Goal: Task Accomplishment & Management: Manage account settings

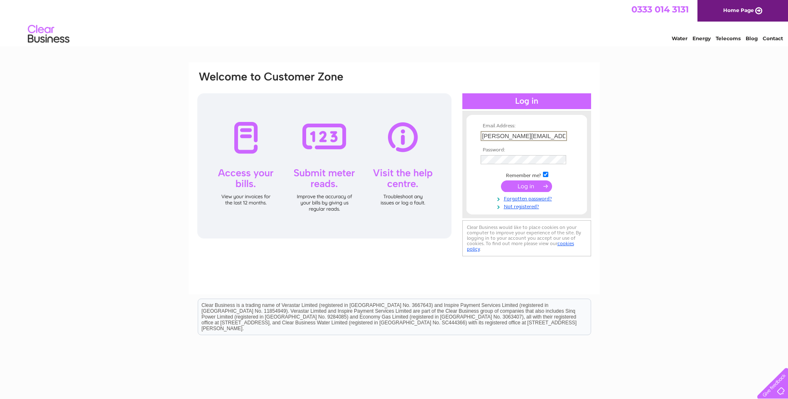
scroll to position [0, 3]
type input "[PERSON_NAME][EMAIL_ADDRESS][DOMAIN_NAME]"
click at [541, 188] on input "submit" at bounding box center [526, 187] width 51 height 12
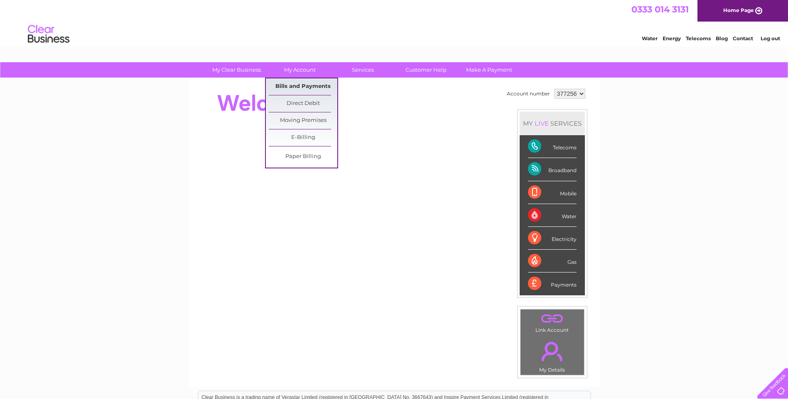
click at [301, 83] on link "Bills and Payments" at bounding box center [303, 86] width 69 height 17
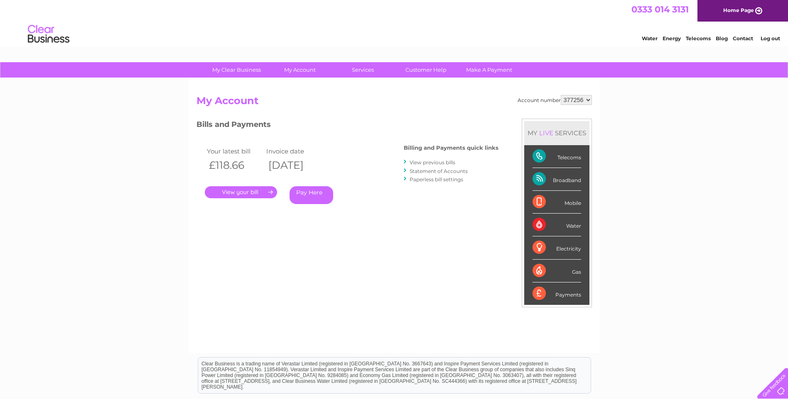
click at [258, 193] on link "." at bounding box center [241, 192] width 72 height 12
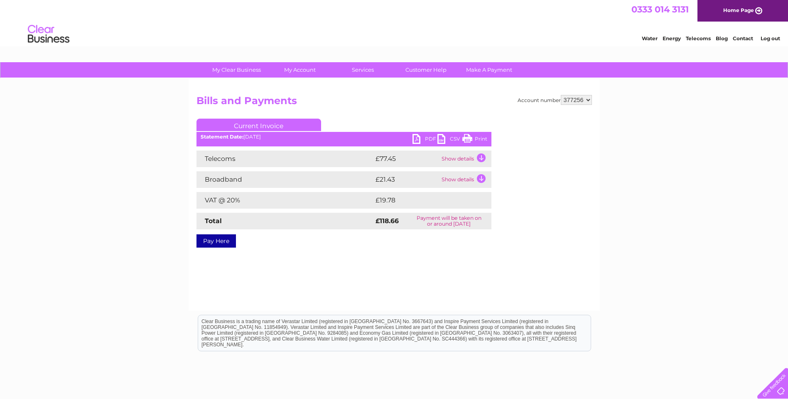
drag, startPoint x: 467, startPoint y: 138, endPoint x: 42, endPoint y: 68, distance: 430.5
click at [467, 138] on link "Print" at bounding box center [474, 140] width 25 height 12
click at [481, 157] on td "Show details" at bounding box center [465, 159] width 52 height 17
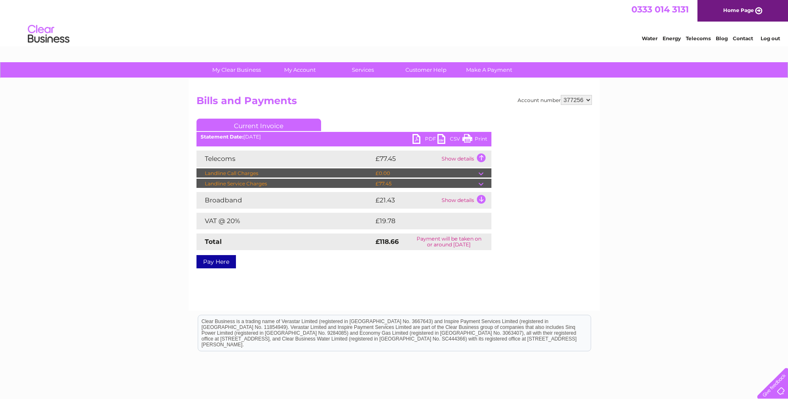
click at [481, 184] on td at bounding box center [484, 184] width 13 height 10
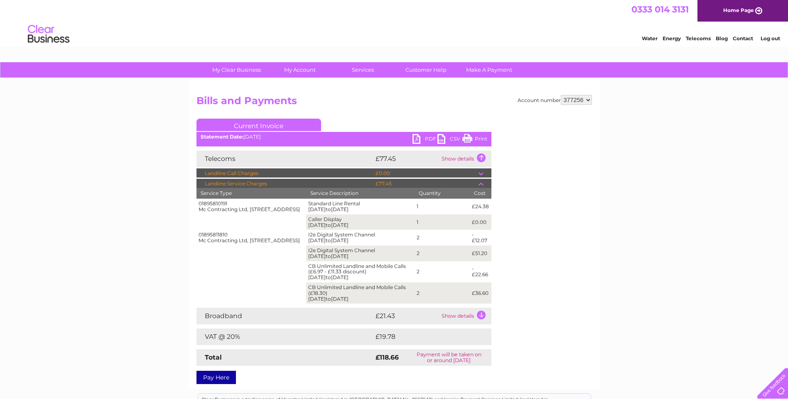
drag, startPoint x: 477, startPoint y: 138, endPoint x: 43, endPoint y: 370, distance: 492.2
click at [477, 138] on link "Print" at bounding box center [474, 140] width 25 height 12
click at [775, 39] on link "Log out" at bounding box center [770, 38] width 20 height 6
